Goal: Check status: Check status

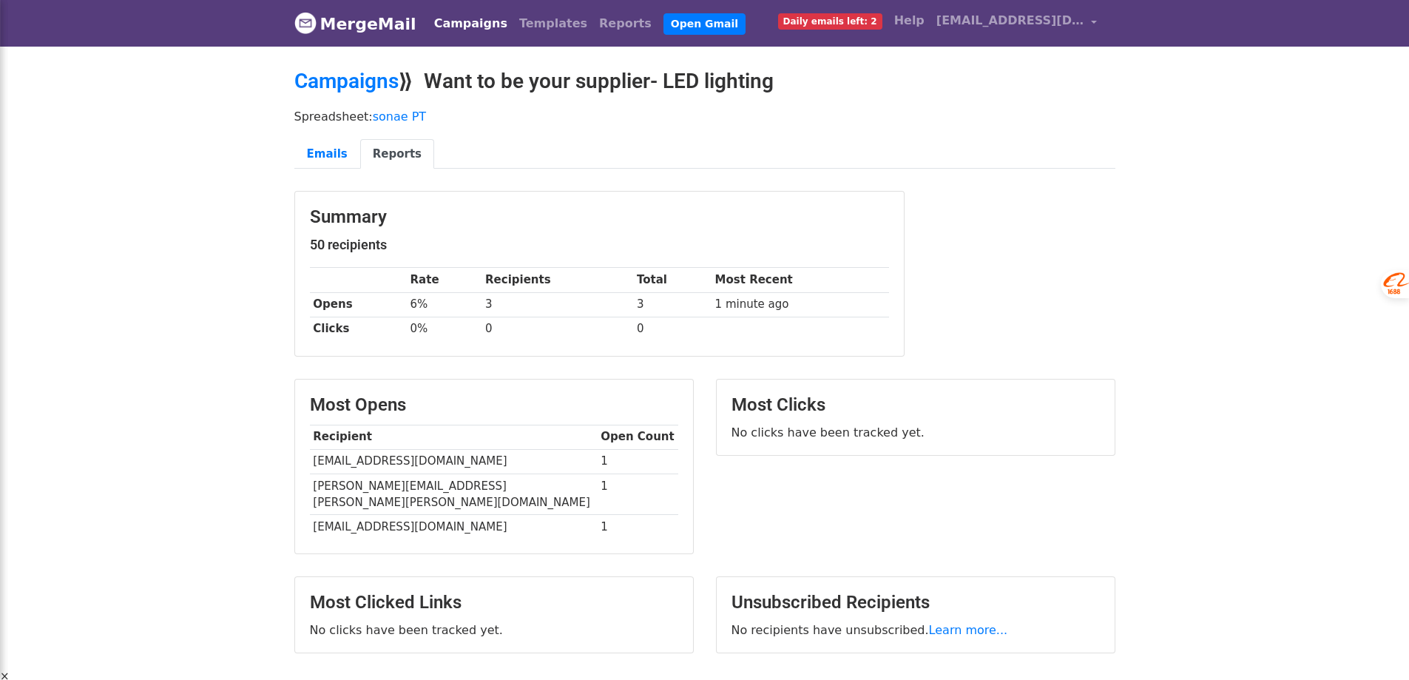
click at [501, 305] on td "3" at bounding box center [557, 304] width 152 height 24
drag, startPoint x: 305, startPoint y: 463, endPoint x: 437, endPoint y: 466, distance: 132.4
click at [430, 467] on div "Most Opens Recipient Open Count [EMAIL_ADDRESS][DOMAIN_NAME] 1 [PERSON_NAME][EM…" at bounding box center [497, 466] width 398 height 175
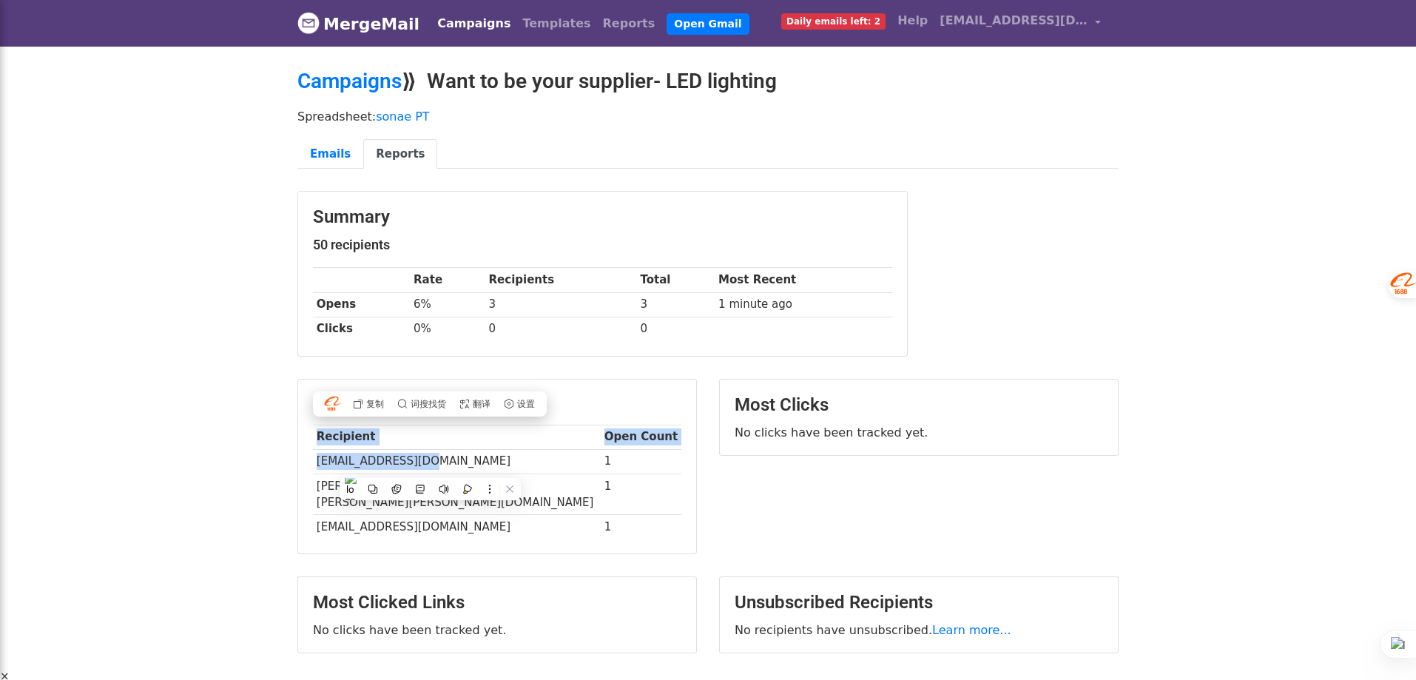
click at [473, 465] on td "[EMAIL_ADDRESS][DOMAIN_NAME]" at bounding box center [457, 461] width 288 height 24
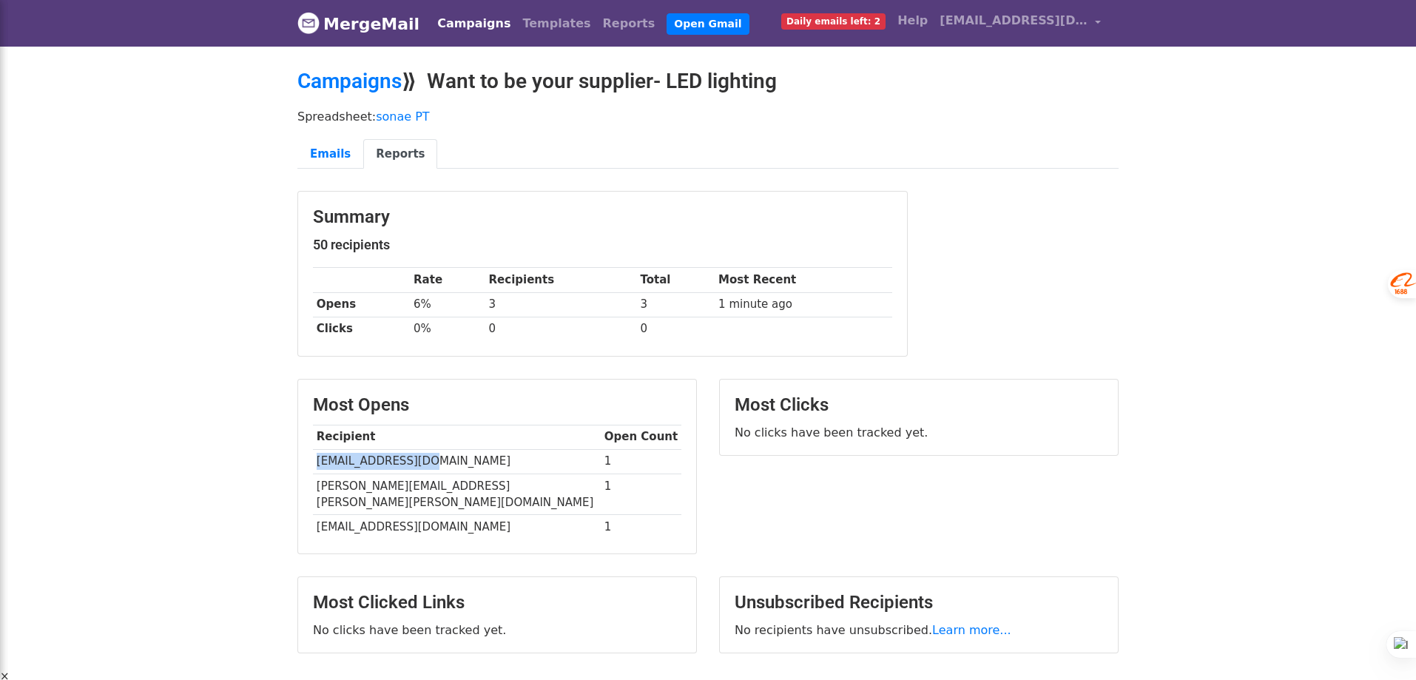
drag, startPoint x: 416, startPoint y: 464, endPoint x: 316, endPoint y: 461, distance: 100.6
click at [316, 461] on td "[EMAIL_ADDRESS][DOMAIN_NAME]" at bounding box center [457, 461] width 288 height 24
copy td "[EMAIL_ADDRESS][DOMAIN_NAME]"
